Goal: Information Seeking & Learning: Understand process/instructions

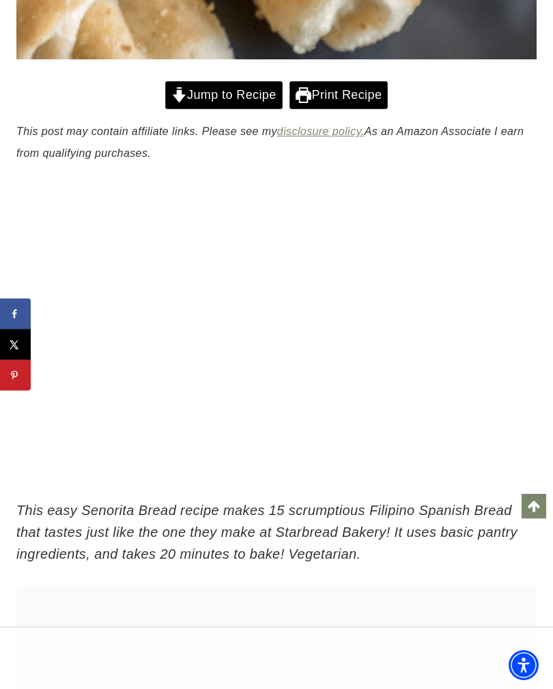
scroll to position [631, 0]
click at [244, 93] on link "Jump to Recipe" at bounding box center [223, 95] width 117 height 28
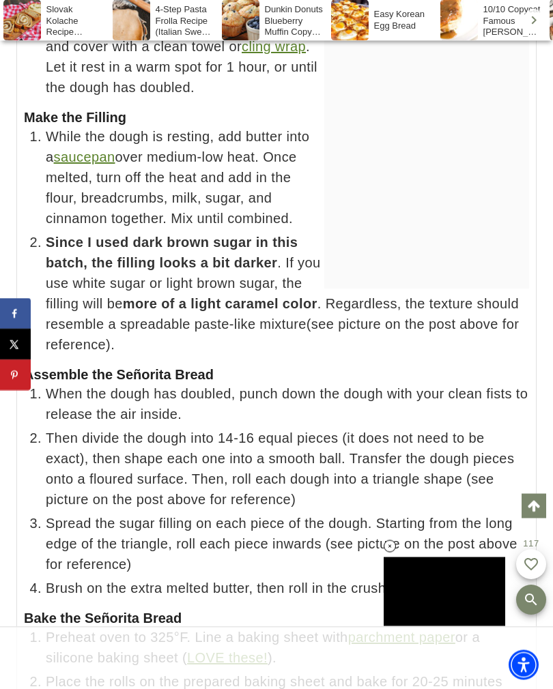
scroll to position [12146, 0]
